Goal: Use online tool/utility: Utilize a website feature to perform a specific function

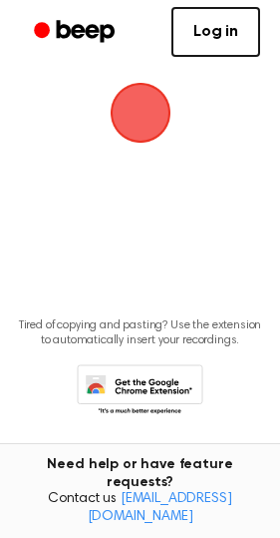
scroll to position [135, 0]
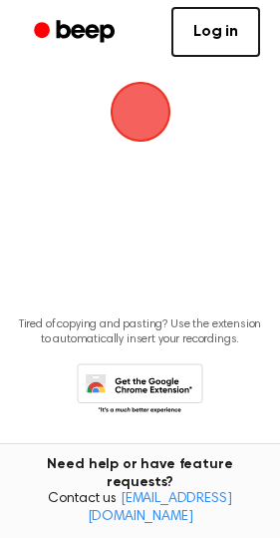
click at [130, 134] on span "button" at bounding box center [140, 112] width 68 height 68
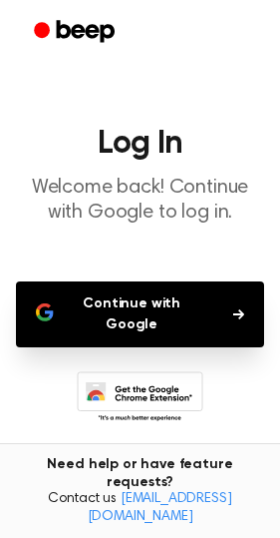
click at [194, 302] on button "Continue with Google" at bounding box center [140, 314] width 248 height 66
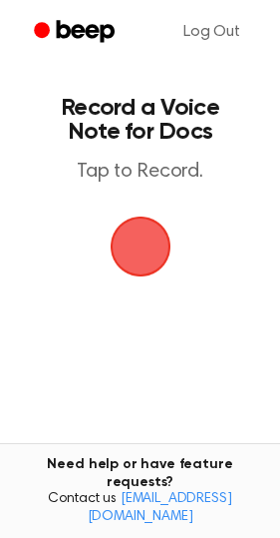
click at [147, 239] on span "button" at bounding box center [140, 246] width 111 height 111
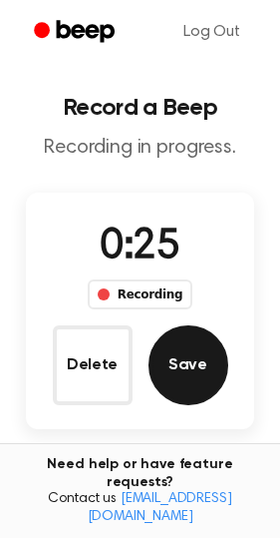
click at [172, 377] on button "Save" at bounding box center [189, 365] width 80 height 80
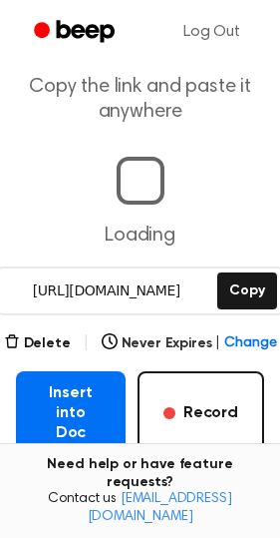
scroll to position [300, 0]
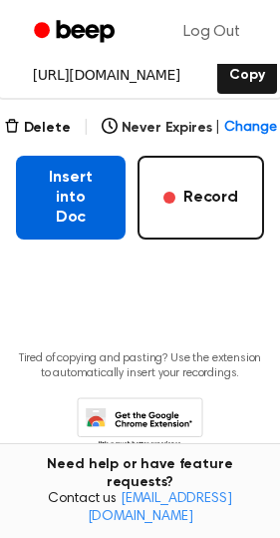
click at [77, 198] on button "Insert into Doc" at bounding box center [71, 198] width 110 height 84
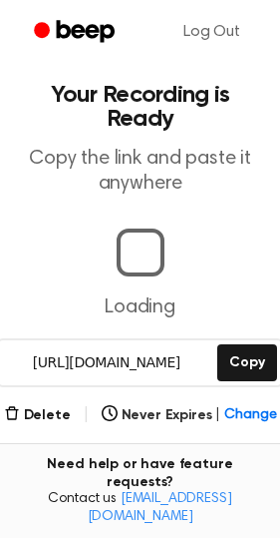
scroll to position [0, 0]
